Goal: Navigation & Orientation: Find specific page/section

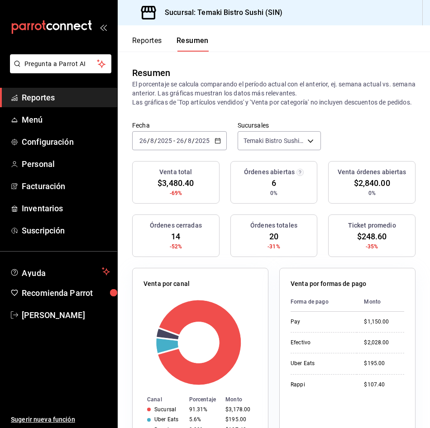
click at [150, 36] on button "Reportes" at bounding box center [147, 43] width 30 height 15
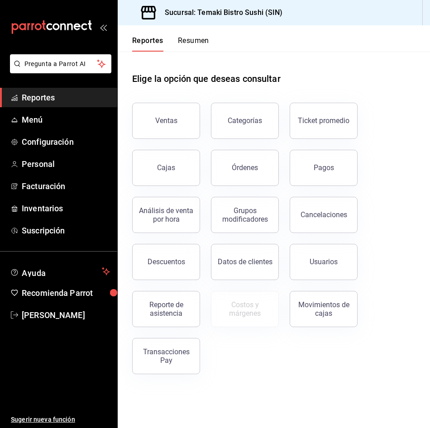
click at [193, 46] on button "Resumen" at bounding box center [193, 43] width 31 height 15
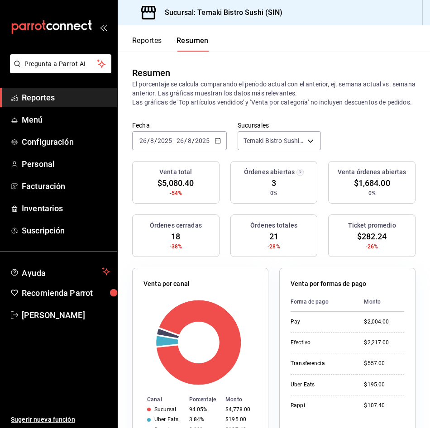
click at [154, 37] on button "Reportes" at bounding box center [147, 43] width 30 height 15
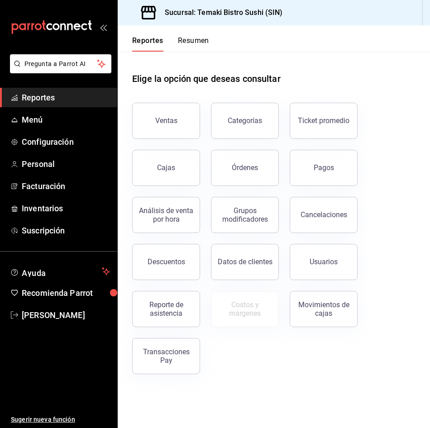
click at [187, 38] on button "Resumen" at bounding box center [193, 43] width 31 height 15
